Goal: Information Seeking & Learning: Learn about a topic

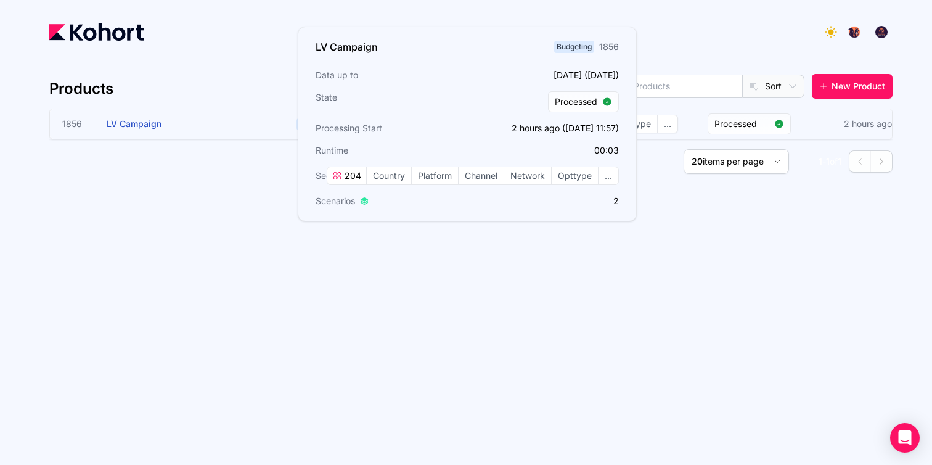
click at [230, 122] on h3 "LV Campaign" at bounding box center [199, 124] width 185 height 30
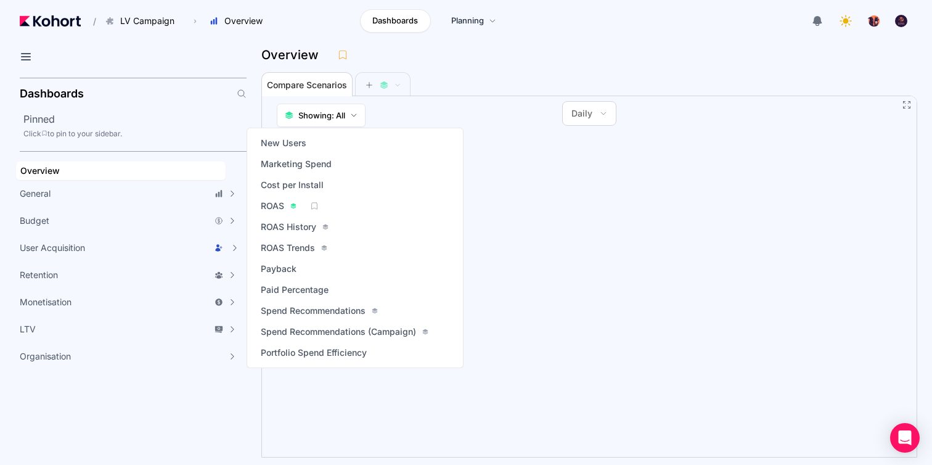
click at [327, 199] on div "ROAS" at bounding box center [355, 205] width 196 height 17
click at [280, 208] on span "ROAS" at bounding box center [272, 206] width 23 height 12
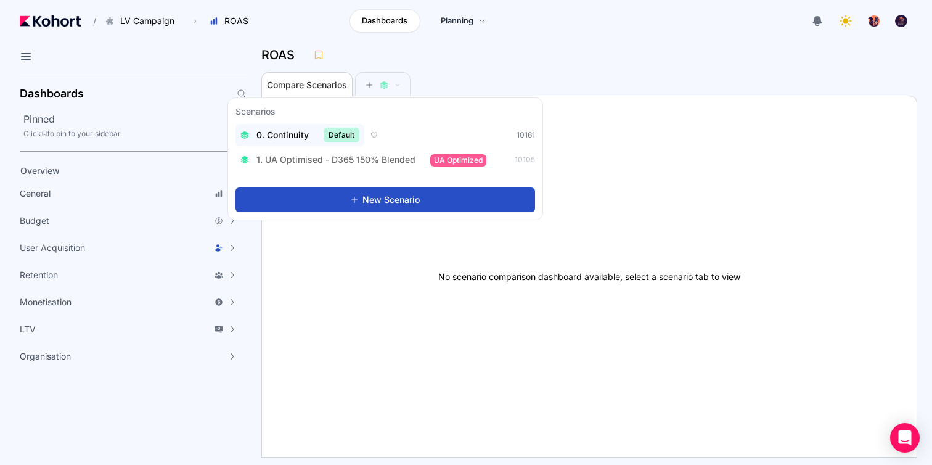
click at [291, 135] on span "0. Continuity" at bounding box center [282, 135] width 52 height 12
